Goal: Transaction & Acquisition: Purchase product/service

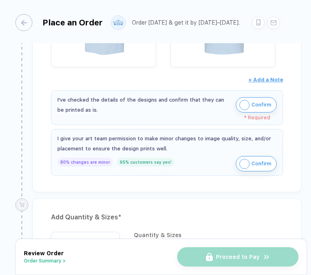
scroll to position [224, 0]
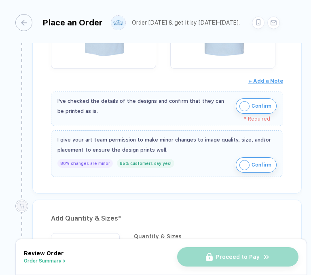
click at [242, 111] on button "Confirm" at bounding box center [255, 106] width 41 height 15
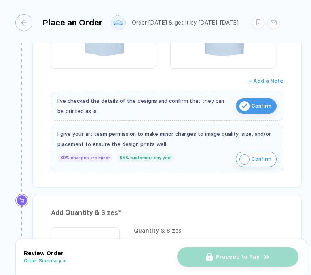
click at [240, 158] on img "button" at bounding box center [244, 160] width 10 height 10
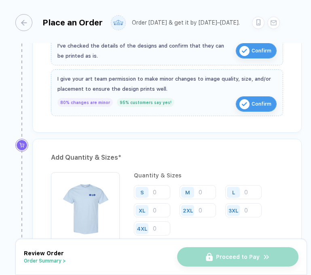
scroll to position [334, 0]
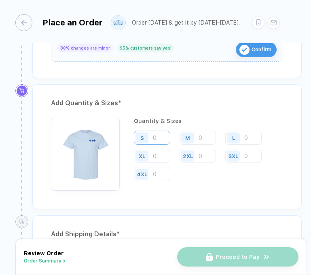
click at [161, 142] on input "number" at bounding box center [152, 138] width 36 height 14
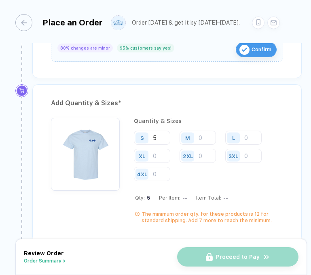
type input "5"
click at [201, 137] on input "number" at bounding box center [197, 138] width 36 height 14
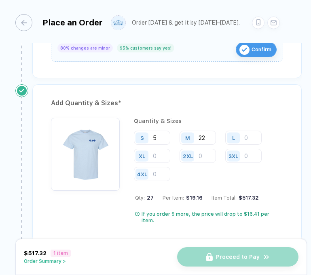
type input "22"
click at [242, 137] on div "L" at bounding box center [234, 138] width 19 height 14
click at [246, 137] on input "number" at bounding box center [243, 138] width 36 height 14
type input "4"
click at [158, 157] on input "number" at bounding box center [152, 156] width 36 height 14
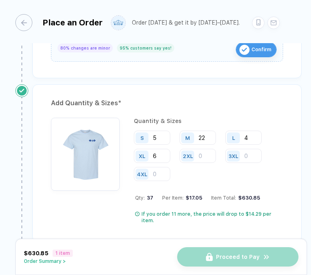
type input "6"
click at [152, 110] on div "Add Quantity & Sizes * Quantity & Sizes S 5 M 22 L 4 XL 6 2XL 3XL 4XL Qty: 37 P…" at bounding box center [166, 163] width 269 height 158
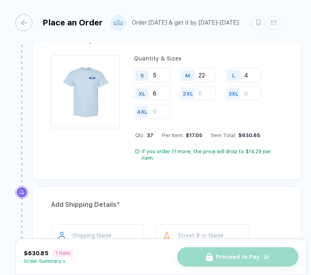
scroll to position [500, 0]
